Goal: Information Seeking & Learning: Learn about a topic

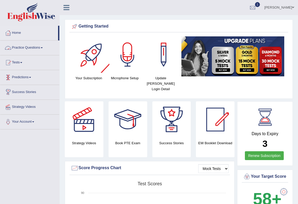
click at [42, 45] on link "Practice Questions" at bounding box center [29, 46] width 59 height 13
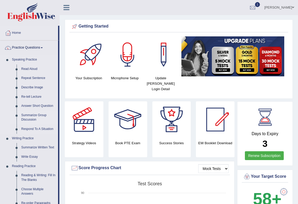
click at [36, 116] on link "Summarize Group Discussion" at bounding box center [38, 117] width 39 height 14
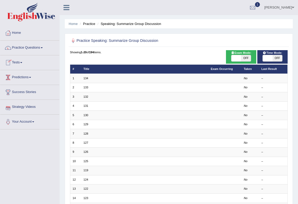
click at [22, 62] on link "Tests" at bounding box center [29, 61] width 59 height 13
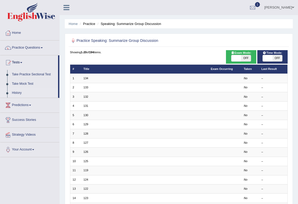
click at [35, 93] on link "History" at bounding box center [34, 92] width 49 height 9
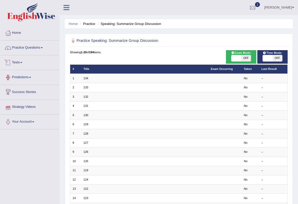
click at [26, 62] on link "Tests" at bounding box center [29, 61] width 59 height 13
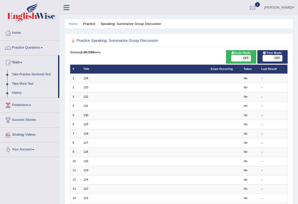
click at [24, 95] on link "History" at bounding box center [34, 92] width 49 height 9
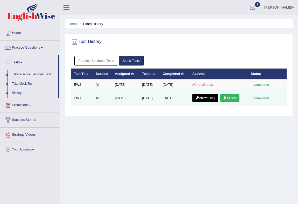
click at [209, 96] on link "Answer key" at bounding box center [205, 98] width 26 height 8
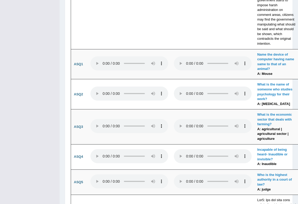
scroll to position [1627, 0]
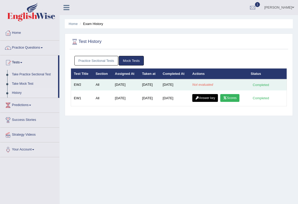
click at [280, 85] on td "Completed" at bounding box center [267, 84] width 39 height 11
click at [267, 84] on div "Completed" at bounding box center [261, 84] width 20 height 5
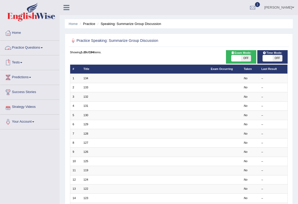
click at [42, 48] on span at bounding box center [42, 47] width 2 height 1
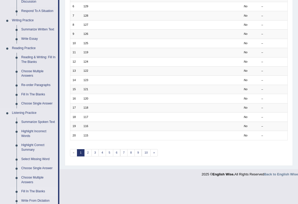
scroll to position [141, 0]
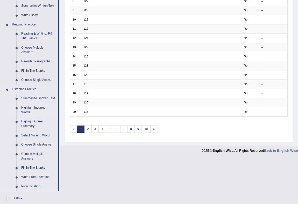
click at [37, 109] on link "Highlight Incorrect Words" at bounding box center [38, 110] width 39 height 14
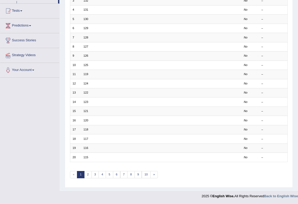
scroll to position [96, 0]
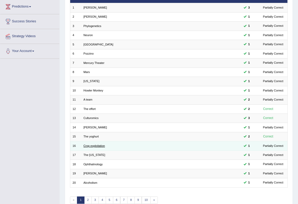
click at [96, 144] on link "Crop exploitation" at bounding box center [95, 145] width 22 height 3
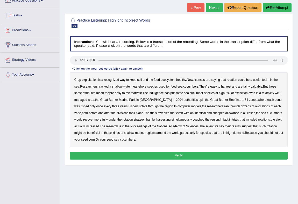
scroll to position [23, 0]
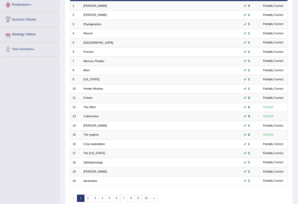
scroll to position [25, 0]
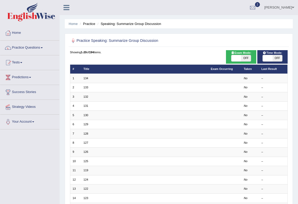
click at [45, 47] on link "Practice Questions" at bounding box center [29, 46] width 59 height 13
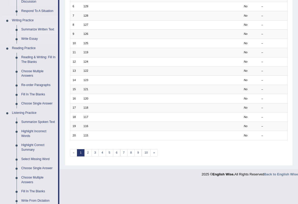
scroll to position [141, 0]
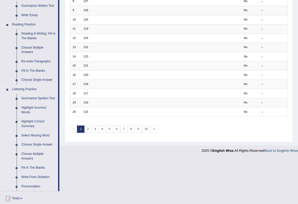
click at [43, 134] on link "Select Missing Word" at bounding box center [38, 135] width 39 height 9
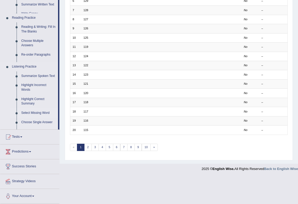
scroll to position [96, 0]
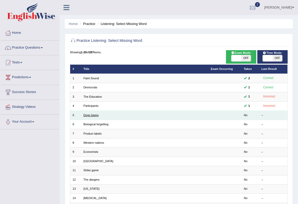
click at [88, 114] on link "Dogs happy" at bounding box center [91, 114] width 15 height 3
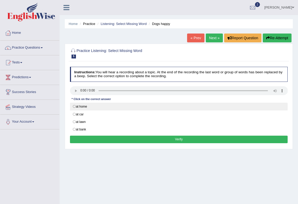
click at [76, 104] on label "at home" at bounding box center [179, 106] width 218 height 8
radio input "true"
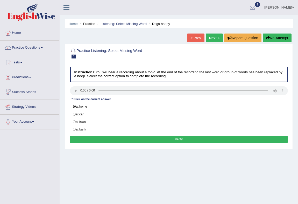
click at [101, 135] on button "Verify" at bounding box center [179, 139] width 218 height 8
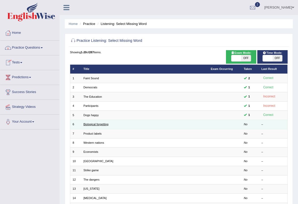
click at [90, 123] on link "Biological forgetting" at bounding box center [96, 123] width 25 height 3
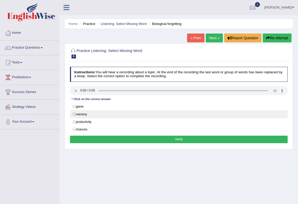
click at [110, 112] on label "memory" at bounding box center [179, 114] width 218 height 8
radio input "true"
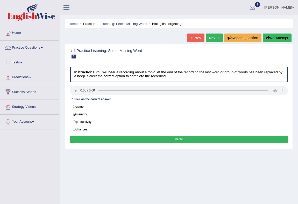
click at [156, 136] on button "Verify" at bounding box center [179, 139] width 218 height 8
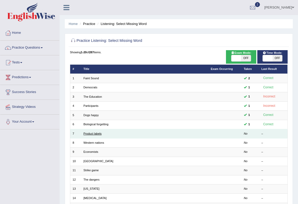
click at [96, 132] on link "Product labels" at bounding box center [93, 133] width 18 height 3
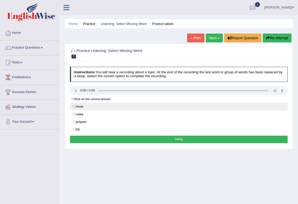
click at [74, 107] on label "move" at bounding box center [179, 106] width 218 height 8
radio input "true"
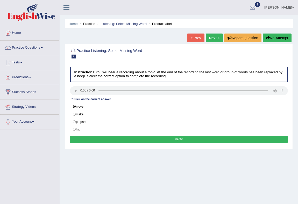
click at [89, 137] on button "Verify" at bounding box center [179, 139] width 218 height 8
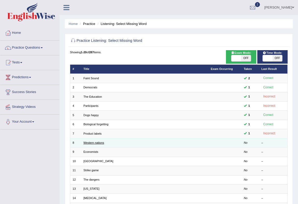
click at [94, 141] on link "Western nations" at bounding box center [94, 142] width 21 height 3
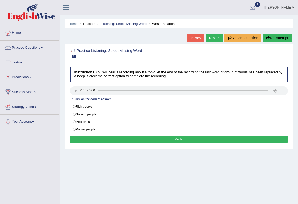
click at [78, 82] on div "Instructions: You will hear a recording about a topic. At the end of the record…" at bounding box center [179, 106] width 220 height 82
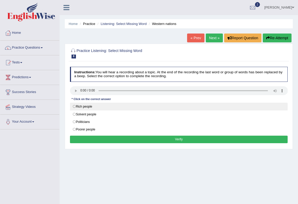
click at [77, 106] on label "Rich people" at bounding box center [179, 106] width 218 height 8
radio input "true"
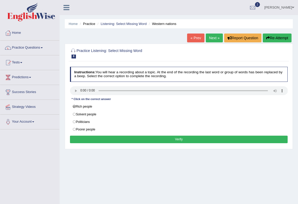
click at [109, 138] on button "Verify" at bounding box center [179, 139] width 218 height 8
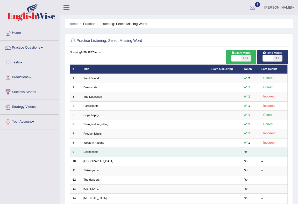
click at [94, 150] on link "Economists" at bounding box center [91, 151] width 15 height 3
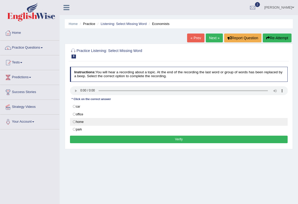
click at [74, 120] on label "home" at bounding box center [179, 122] width 218 height 8
radio input "true"
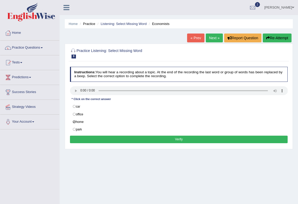
click at [102, 140] on button "Verify" at bounding box center [179, 139] width 218 height 8
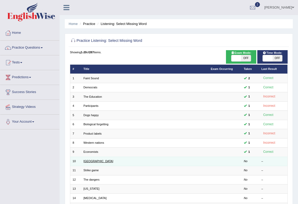
click at [94, 161] on link "South Korea" at bounding box center [99, 160] width 30 height 3
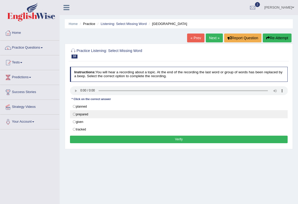
click at [76, 113] on label "prepared" at bounding box center [179, 114] width 218 height 8
radio input "true"
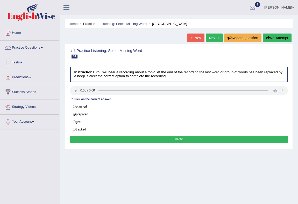
click at [89, 136] on button "Verify" at bounding box center [179, 139] width 218 height 8
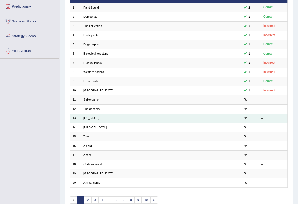
scroll to position [47, 0]
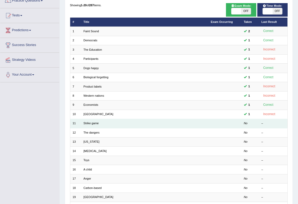
click at [94, 124] on td "Strike game" at bounding box center [144, 123] width 127 height 9
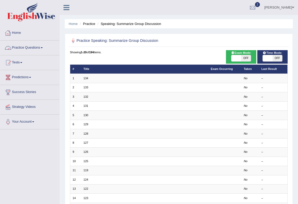
click at [43, 48] on span at bounding box center [42, 47] width 2 height 1
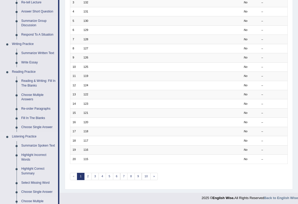
scroll to position [189, 0]
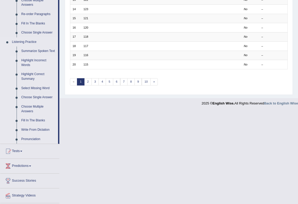
click at [39, 61] on link "Highlight Incorrect Words" at bounding box center [38, 63] width 39 height 14
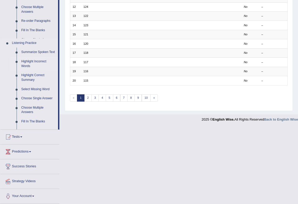
scroll to position [96, 0]
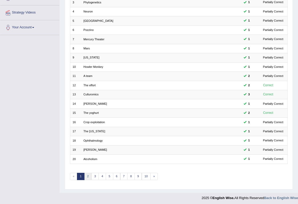
click at [91, 176] on link "2" at bounding box center [88, 175] width 8 height 7
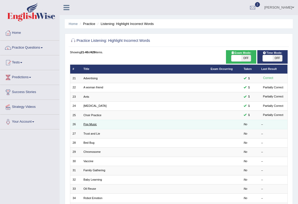
click at [94, 123] on link "Pop Music" at bounding box center [90, 123] width 13 height 3
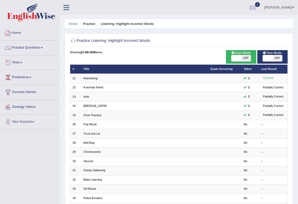
click at [43, 49] on link "Practice Questions" at bounding box center [29, 46] width 59 height 13
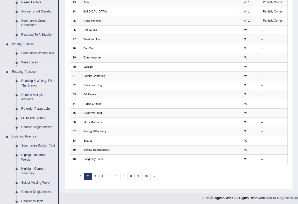
scroll to position [189, 0]
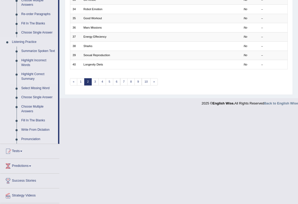
click at [39, 75] on link "Highlight Correct Summary" at bounding box center [38, 77] width 39 height 14
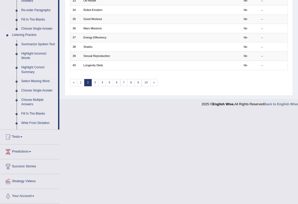
scroll to position [96, 0]
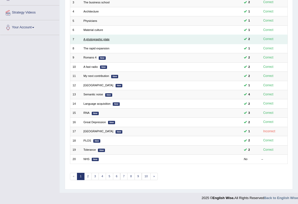
click at [91, 38] on link "A photographic plate" at bounding box center [97, 39] width 26 height 3
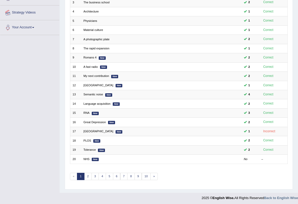
scroll to position [23, 0]
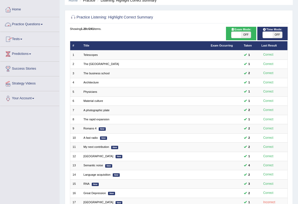
click at [44, 22] on link "Practice Questions" at bounding box center [29, 23] width 59 height 13
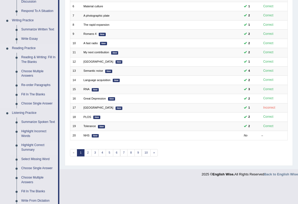
scroll to position [141, 0]
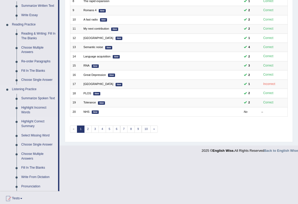
click at [36, 136] on link "Select Missing Word" at bounding box center [38, 135] width 39 height 9
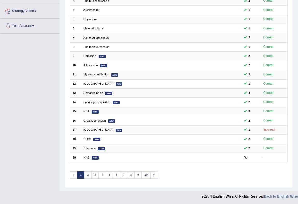
scroll to position [62, 0]
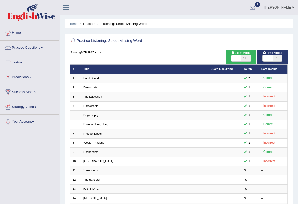
scroll to position [47, 0]
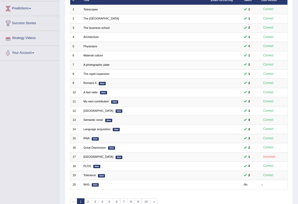
scroll to position [22, 0]
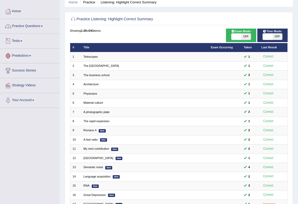
click at [40, 25] on link "Practice Questions" at bounding box center [29, 25] width 59 height 13
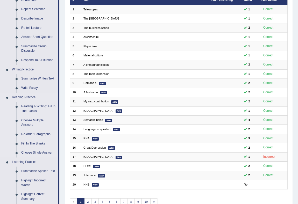
scroll to position [163, 0]
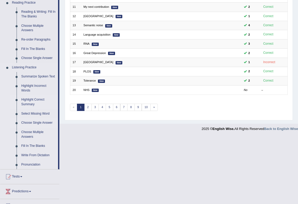
click at [40, 125] on link "Choose Single Answer" at bounding box center [38, 122] width 39 height 9
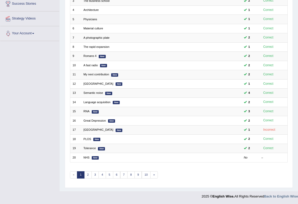
scroll to position [95, 0]
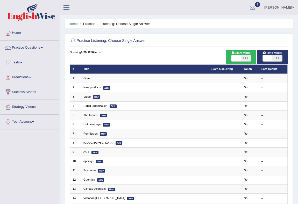
click at [90, 79] on link "Green" at bounding box center [88, 78] width 8 height 3
click at [44, 46] on link "Practice Questions" at bounding box center [29, 46] width 59 height 13
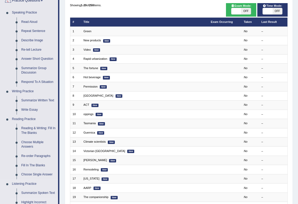
scroll to position [141, 0]
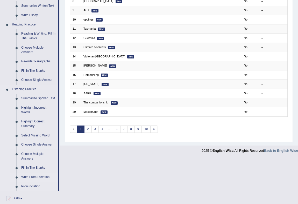
click at [38, 176] on link "Write From Dictation" at bounding box center [38, 176] width 39 height 9
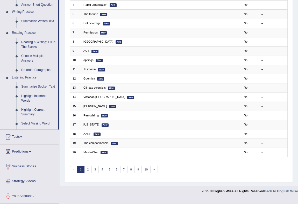
scroll to position [96, 0]
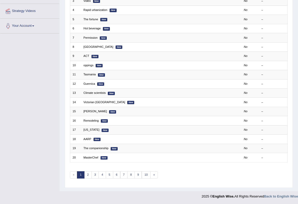
scroll to position [1, 0]
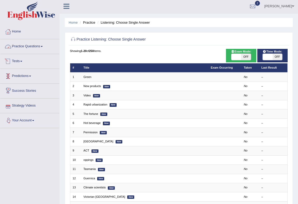
click at [44, 48] on link "Practice Questions" at bounding box center [29, 45] width 59 height 13
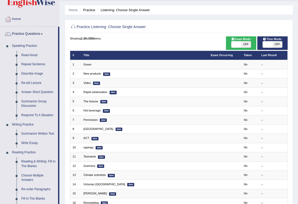
scroll to position [0, 0]
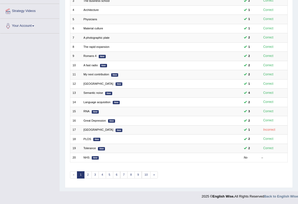
scroll to position [1, 0]
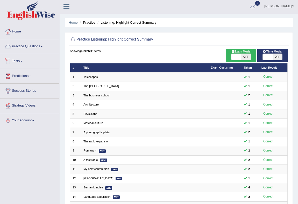
click at [45, 46] on link "Practice Questions" at bounding box center [29, 45] width 59 height 13
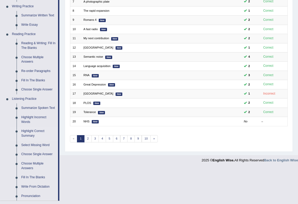
scroll to position [37, 0]
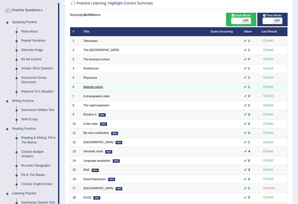
click at [96, 87] on link "Material culture" at bounding box center [94, 86] width 20 height 3
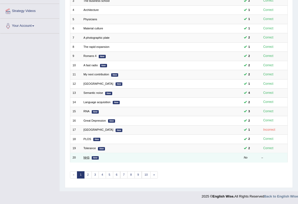
click at [87, 157] on link "NHS" at bounding box center [87, 157] width 6 height 3
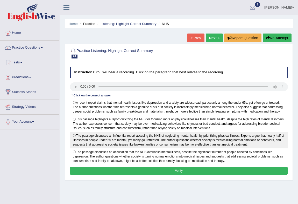
click at [75, 136] on label "The passage discusses an influential report accusing the NHS of neglecting ment…" at bounding box center [179, 140] width 218 height 17
radio input "true"
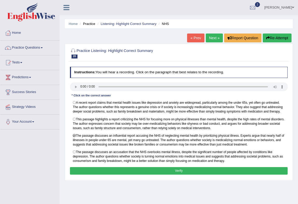
click at [89, 171] on button "Verify" at bounding box center [179, 171] width 218 height 8
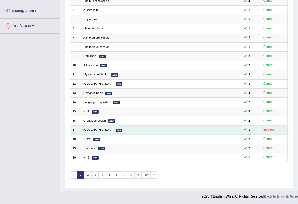
click at [87, 127] on td "Newcastle New" at bounding box center [144, 129] width 127 height 9
click at [91, 129] on link "[GEOGRAPHIC_DATA]" at bounding box center [99, 129] width 30 height 3
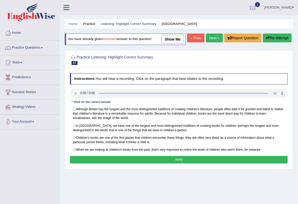
click at [171, 38] on link "show me" at bounding box center [173, 39] width 23 height 9
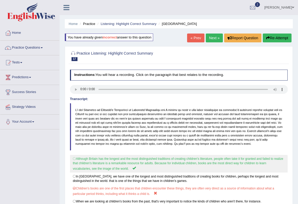
scroll to position [47, 0]
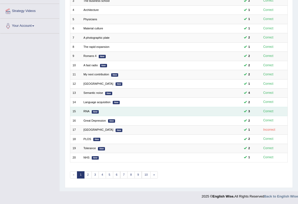
scroll to position [96, 0]
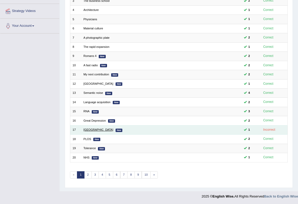
click at [89, 128] on link "[GEOGRAPHIC_DATA]" at bounding box center [99, 129] width 30 height 3
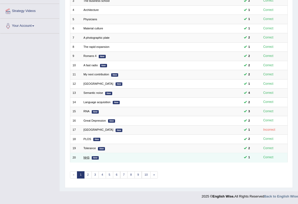
click at [87, 156] on link "NHS" at bounding box center [87, 157] width 6 height 3
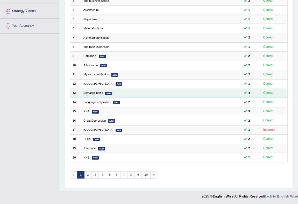
scroll to position [96, 0]
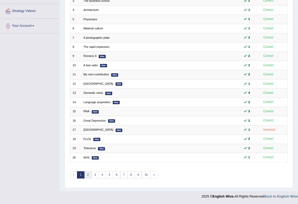
click at [87, 173] on link "2" at bounding box center [88, 174] width 8 height 7
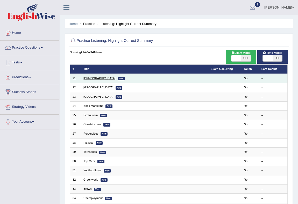
click at [86, 78] on link "[DEMOGRAPHIC_DATA]" at bounding box center [100, 78] width 32 height 3
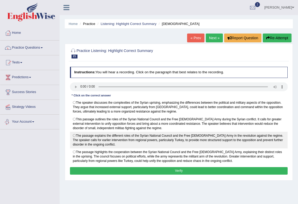
click at [72, 133] on label "The passage explains the different roles of the Syrian National Council and the…" at bounding box center [179, 140] width 218 height 17
radio input "true"
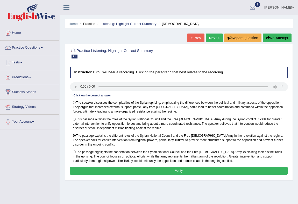
click at [80, 167] on button "Verify" at bounding box center [179, 171] width 218 height 8
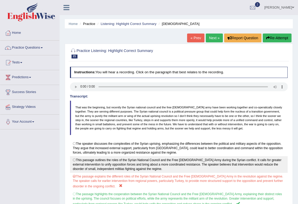
scroll to position [47, 0]
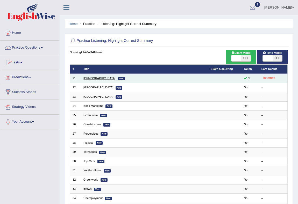
click at [91, 77] on link "[DEMOGRAPHIC_DATA]" at bounding box center [100, 78] width 32 height 3
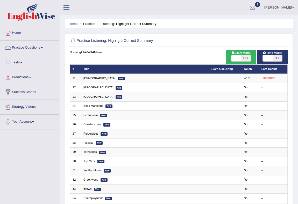
click at [39, 47] on link "Practice Questions" at bounding box center [29, 46] width 59 height 13
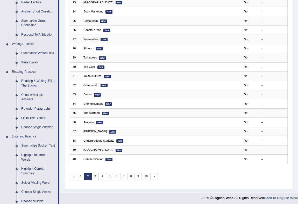
scroll to position [118, 0]
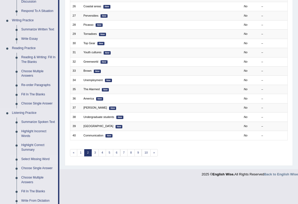
click at [43, 157] on link "Select Missing Word" at bounding box center [38, 158] width 39 height 9
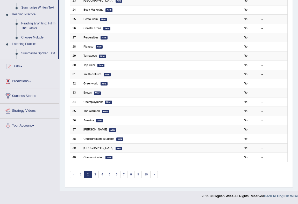
scroll to position [96, 0]
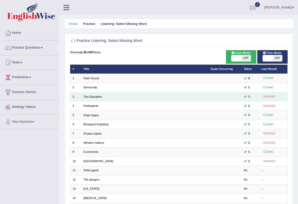
click at [94, 99] on td "The Education" at bounding box center [144, 96] width 127 height 9
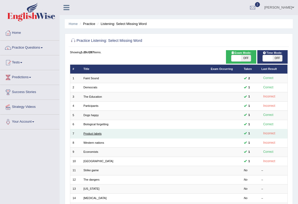
click at [98, 132] on link "Product labels" at bounding box center [93, 133] width 18 height 3
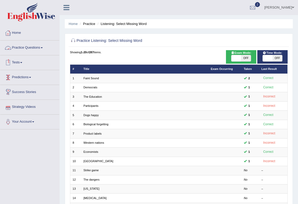
click at [41, 45] on link "Practice Questions" at bounding box center [29, 46] width 59 height 13
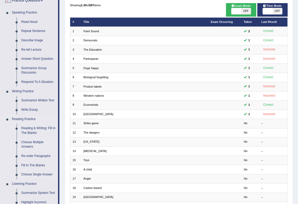
scroll to position [141, 0]
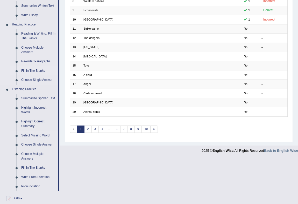
click at [44, 72] on link "Fill In The Blanks" at bounding box center [38, 70] width 39 height 9
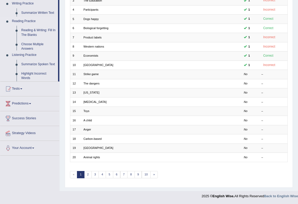
scroll to position [96, 0]
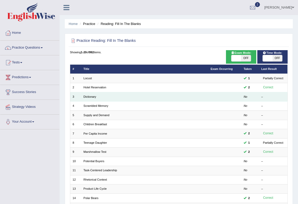
click at [97, 97] on td "Dictionary" at bounding box center [144, 96] width 127 height 9
click at [89, 95] on link "Dictionary" at bounding box center [90, 96] width 13 height 3
click at [90, 97] on link "Dictionary" at bounding box center [90, 96] width 13 height 3
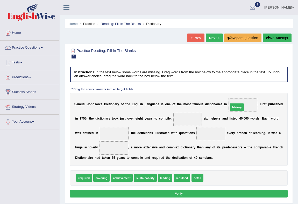
drag, startPoint x: 211, startPoint y: 176, endPoint x: 240, endPoint y: 94, distance: 88.0
drag, startPoint x: 122, startPoint y: 180, endPoint x: 197, endPoint y: 113, distance: 101.0
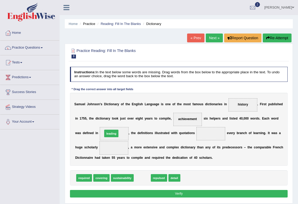
drag, startPoint x: 140, startPoint y: 179, endPoint x: 104, endPoint y: 127, distance: 63.5
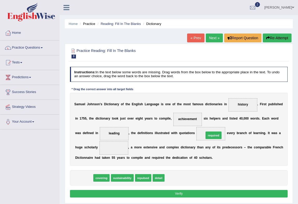
drag, startPoint x: 86, startPoint y: 178, endPoint x: 238, endPoint y: 128, distance: 160.4
drag, startPoint x: 128, startPoint y: 173, endPoint x: 127, endPoint y: 170, distance: 3.0
click at [127, 170] on div "covering sustainability repulsed detail" at bounding box center [179, 177] width 218 height 15
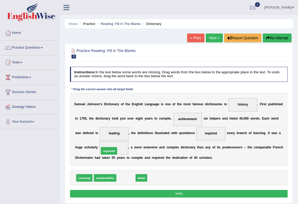
drag, startPoint x: 129, startPoint y: 177, endPoint x: 108, endPoint y: 141, distance: 42.3
click at [163, 192] on button "Verify" at bounding box center [179, 194] width 218 height 8
drag, startPoint x: 140, startPoint y: 176, endPoint x: 115, endPoint y: 126, distance: 55.9
click at [145, 192] on button "Verify" at bounding box center [179, 194] width 218 height 8
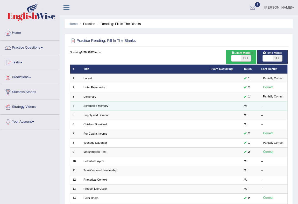
click at [107, 105] on link "Scrambled Memory" at bounding box center [96, 105] width 25 height 3
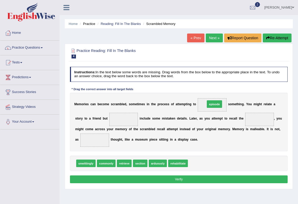
drag, startPoint x: 200, startPoint y: 163, endPoint x: 220, endPoint y: 94, distance: 72.1
drag, startPoint x: 107, startPoint y: 162, endPoint x: 130, endPoint y: 117, distance: 50.1
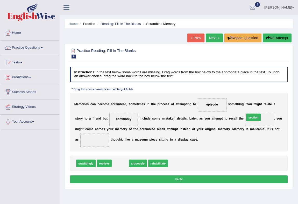
drag, startPoint x: 118, startPoint y: 163, endPoint x: 275, endPoint y: 109, distance: 166.0
drag, startPoint x: 89, startPoint y: 163, endPoint x: 93, endPoint y: 137, distance: 26.2
drag, startPoint x: 93, startPoint y: 137, endPoint x: 100, endPoint y: 156, distance: 20.8
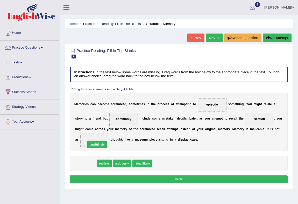
drag, startPoint x: 87, startPoint y: 160, endPoint x: 102, endPoint y: 132, distance: 31.9
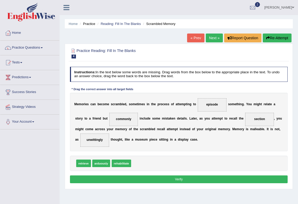
click at [165, 179] on button "Verify" at bounding box center [179, 179] width 218 height 8
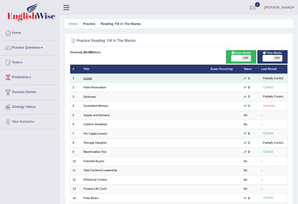
click at [88, 77] on link "Locust" at bounding box center [88, 78] width 9 height 3
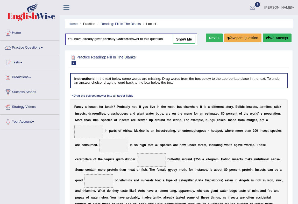
click at [184, 39] on link "show me" at bounding box center [184, 39] width 23 height 9
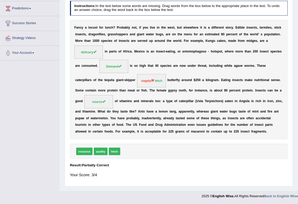
scroll to position [22, 0]
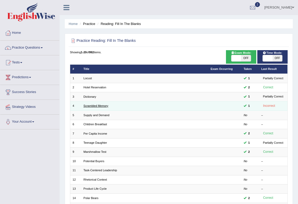
click at [104, 106] on link "Scrambled Memory" at bounding box center [96, 105] width 25 height 3
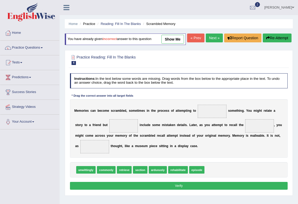
click at [172, 36] on link "show me" at bounding box center [173, 39] width 23 height 9
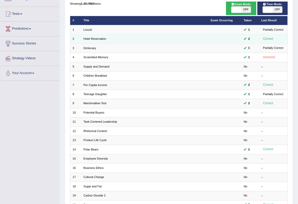
scroll to position [96, 0]
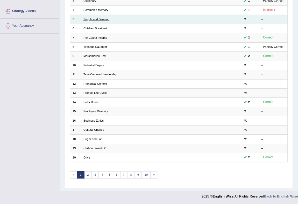
click at [102, 20] on link "Supply and Demand" at bounding box center [97, 19] width 26 height 3
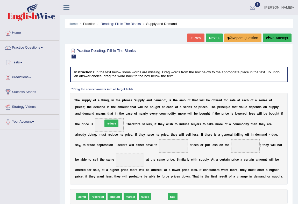
drag, startPoint x: 161, startPoint y: 196, endPoint x: 104, endPoint y: 110, distance: 102.9
click at [104, 110] on div "Instructions: In the text below some words are missing. Drag words from the box…" at bounding box center [179, 142] width 220 height 155
drag, startPoint x: 163, startPoint y: 198, endPoint x: 99, endPoint y: 112, distance: 106.9
click at [99, 112] on div "Instructions: In the text below some words are missing. Drag words from the box…" at bounding box center [179, 142] width 220 height 155
drag, startPoint x: 156, startPoint y: 197, endPoint x: 100, endPoint y: 111, distance: 102.2
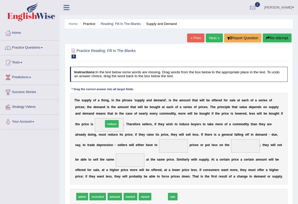
click at [100, 111] on div "Instructions: In the text below some words are missing. Drag words from the box…" at bounding box center [179, 142] width 220 height 155
drag, startPoint x: 162, startPoint y: 199, endPoint x: 90, endPoint y: 111, distance: 113.2
click at [90, 111] on div "Instructions: In the text below some words are missing. Drag words from the box…" at bounding box center [179, 142] width 220 height 155
drag, startPoint x: 161, startPoint y: 197, endPoint x: 109, endPoint y: 109, distance: 101.9
click at [109, 109] on div "Instructions: In the text below some words are missing. Drag words from the box…" at bounding box center [179, 142] width 220 height 155
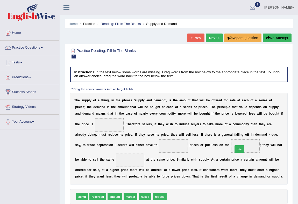
drag, startPoint x: 175, startPoint y: 198, endPoint x: 253, endPoint y: 143, distance: 96.2
drag, startPoint x: 142, startPoint y: 195, endPoint x: 177, endPoint y: 132, distance: 71.3
click at [177, 132] on div "Instructions: In the text below some words are missing. Drag words from the box…" at bounding box center [179, 142] width 220 height 155
drag, startPoint x: 147, startPoint y: 198, endPoint x: 186, endPoint y: 140, distance: 70.8
drag, startPoint x: 149, startPoint y: 195, endPoint x: 97, endPoint y: 108, distance: 101.0
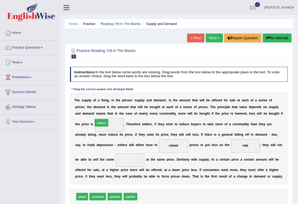
click at [97, 108] on div "Instructions: In the text below some words are missing. Drag words from the box…" at bounding box center [179, 142] width 220 height 155
drag, startPoint x: 145, startPoint y: 197, endPoint x: 119, endPoint y: 114, distance: 86.3
drag, startPoint x: 114, startPoint y: 198, endPoint x: 134, endPoint y: 158, distance: 45.1
drag, startPoint x: 114, startPoint y: 193, endPoint x: 132, endPoint y: 149, distance: 47.9
click at [109, 84] on div "Instructions: In the text below some words are missing. Drag words from the box…" at bounding box center [179, 142] width 220 height 155
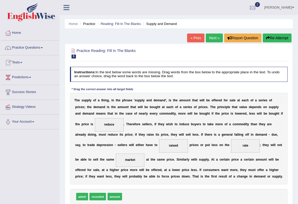
click at [274, 164] on div "T h e s u p p l y o f a t h i n g , i n t h e p h r a s e ' s u p p l y a n d d…" at bounding box center [179, 139] width 218 height 92
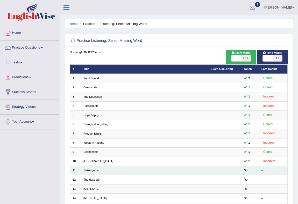
click at [90, 172] on td "Strike game" at bounding box center [144, 170] width 127 height 9
click at [90, 169] on link "Strike game" at bounding box center [91, 169] width 15 height 3
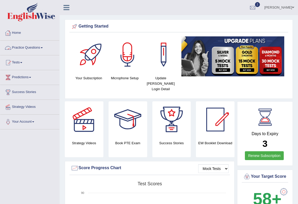
click at [44, 47] on link "Practice Questions" at bounding box center [29, 46] width 59 height 13
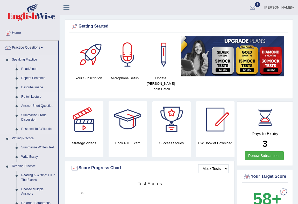
click at [36, 96] on link "Re-tell Lecture" at bounding box center [38, 96] width 39 height 9
